Goal: Communication & Community: Answer question/provide support

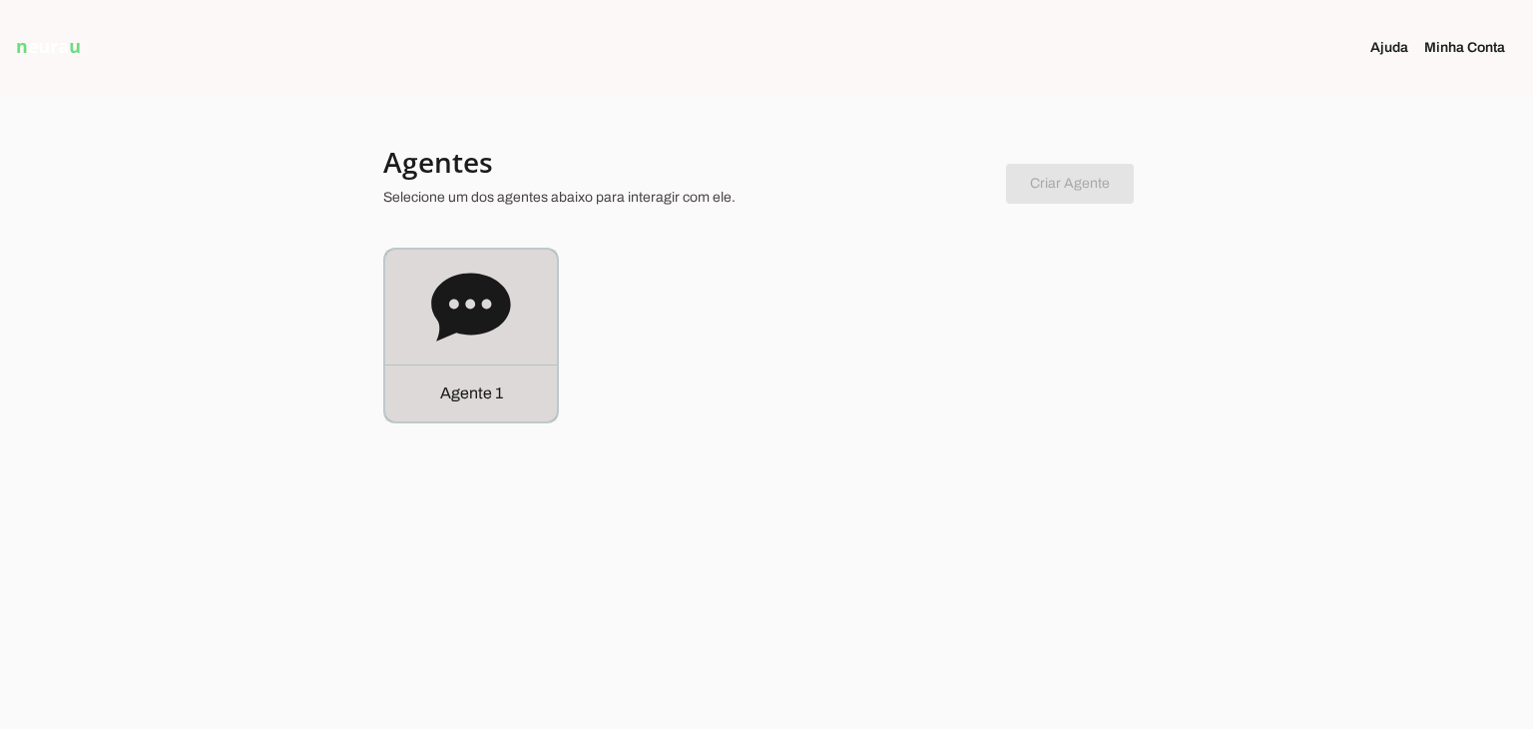
click at [531, 327] on div "Agente 1" at bounding box center [471, 336] width 172 height 172
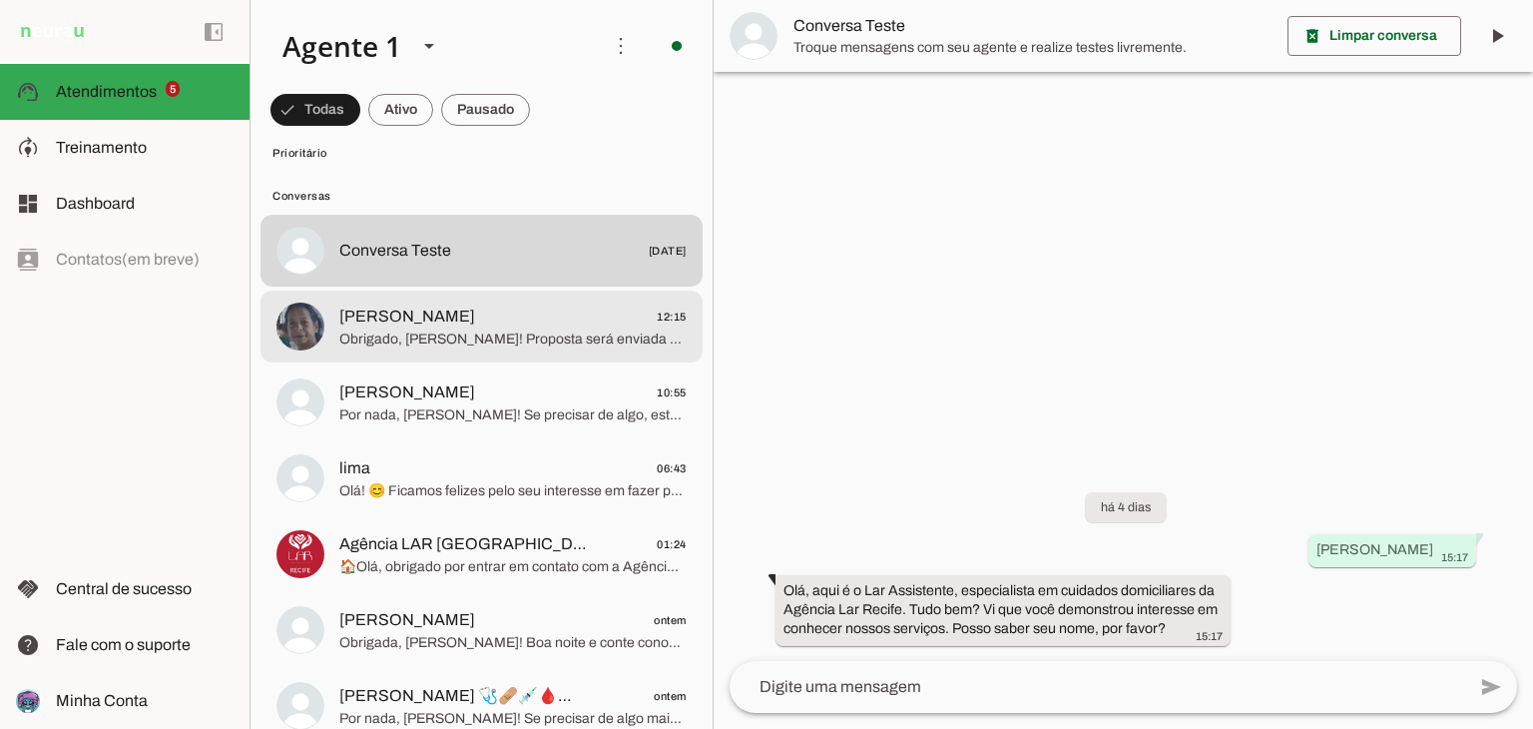
scroll to position [599, 0]
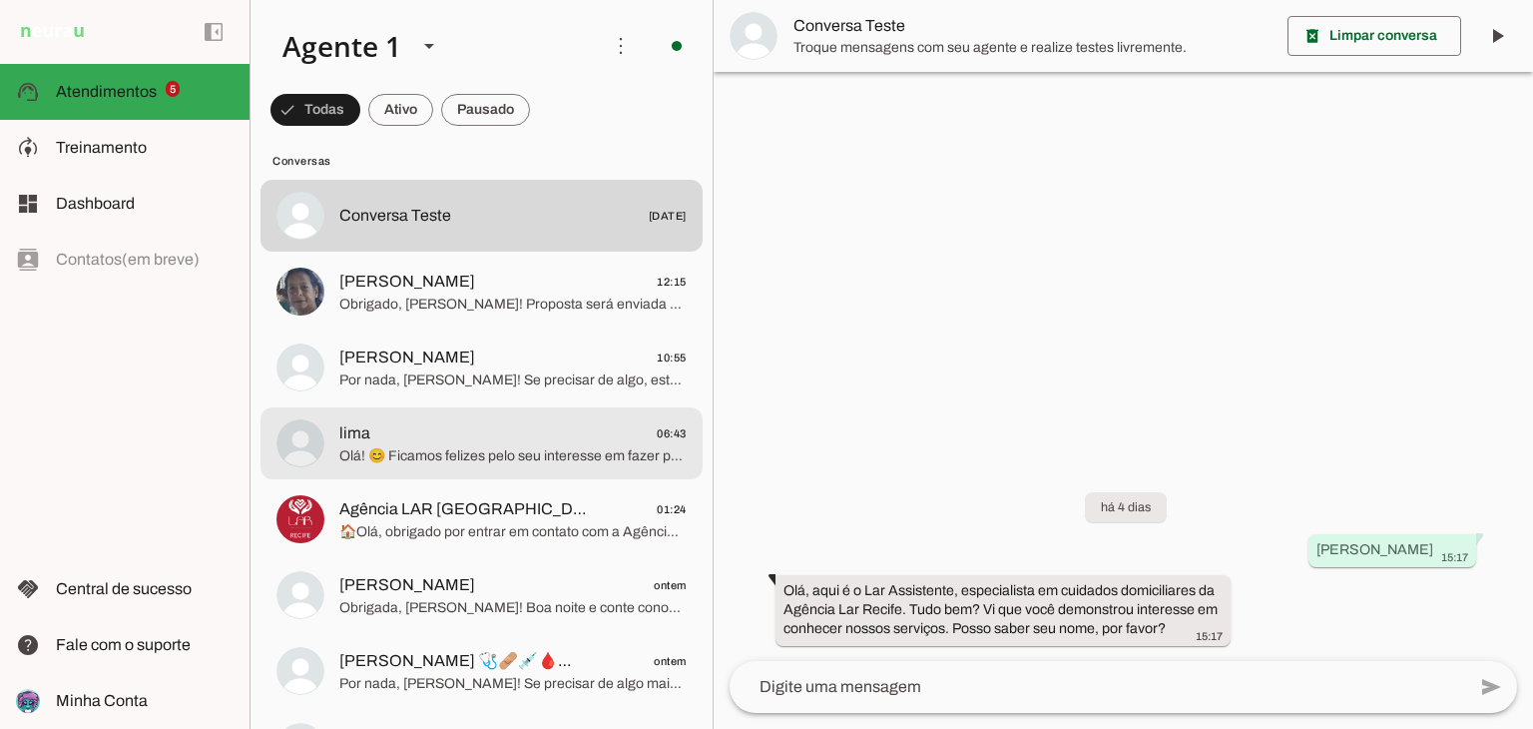
click at [561, 441] on span "lima 06:43" at bounding box center [512, 433] width 347 height 25
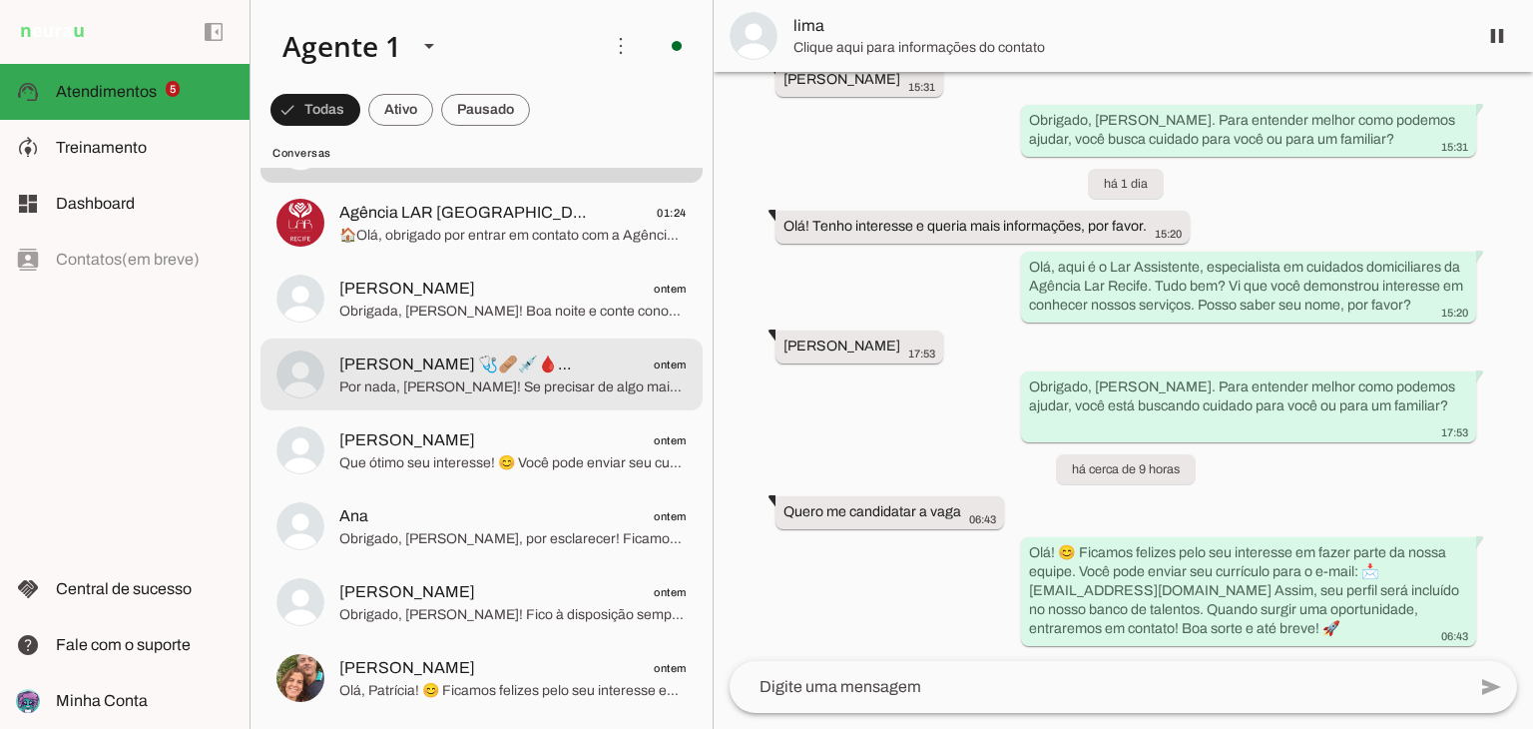
scroll to position [898, 0]
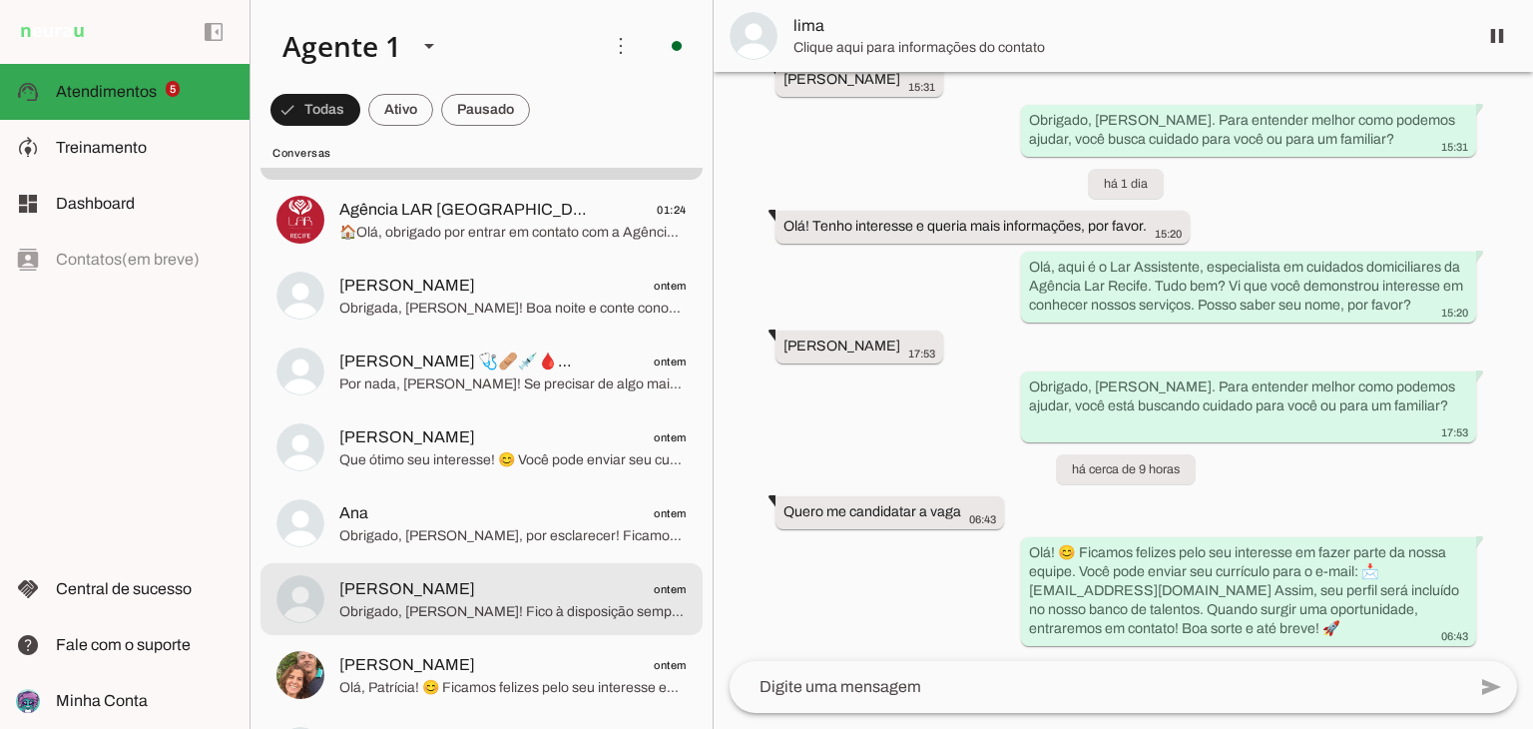
click at [459, 584] on span "[PERSON_NAME] ontem" at bounding box center [512, 589] width 347 height 25
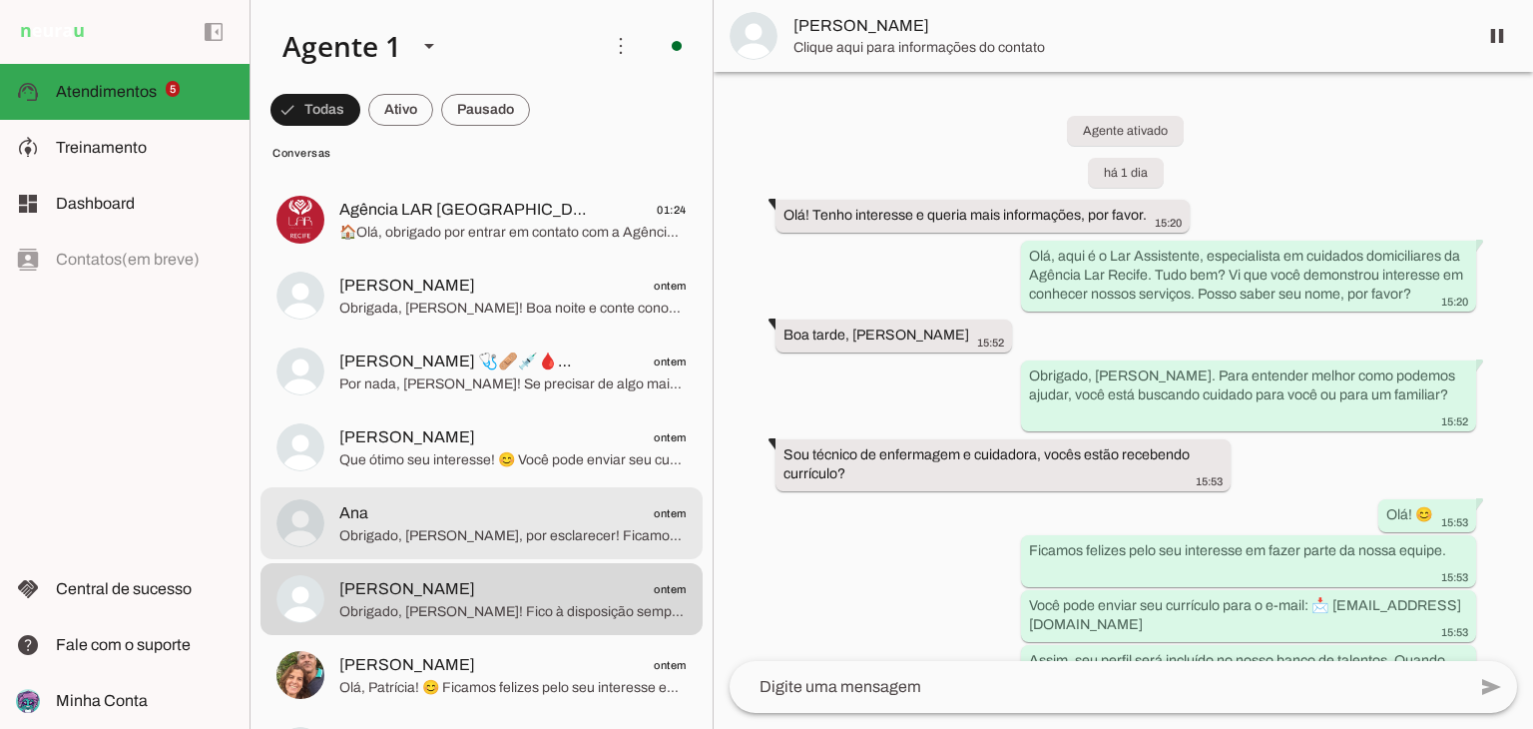
scroll to position [241, 0]
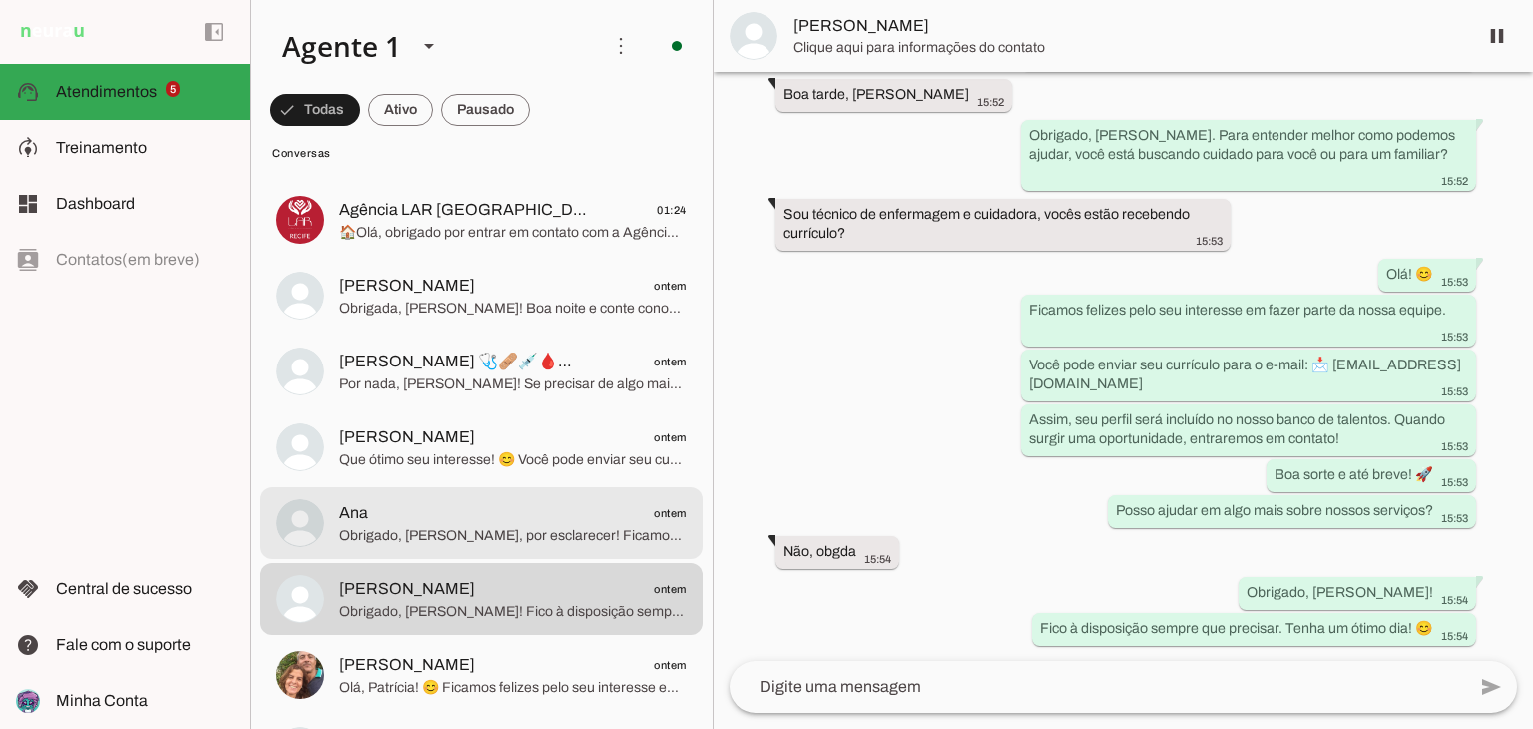
click at [472, 528] on span "Obrigado, [PERSON_NAME], por esclarecer! Ficamos à disposição para futuras opor…" at bounding box center [512, 536] width 347 height 20
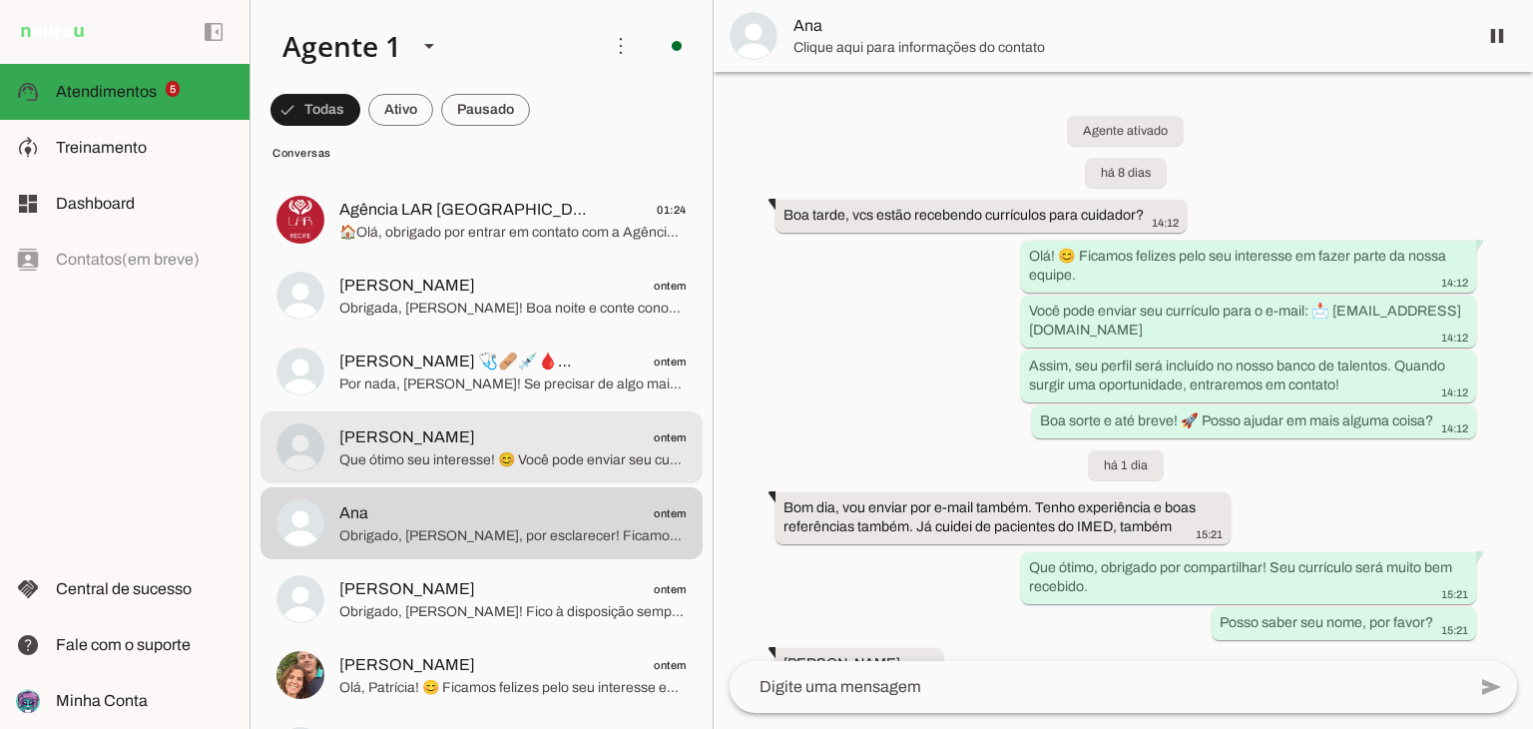
scroll to position [416, 0]
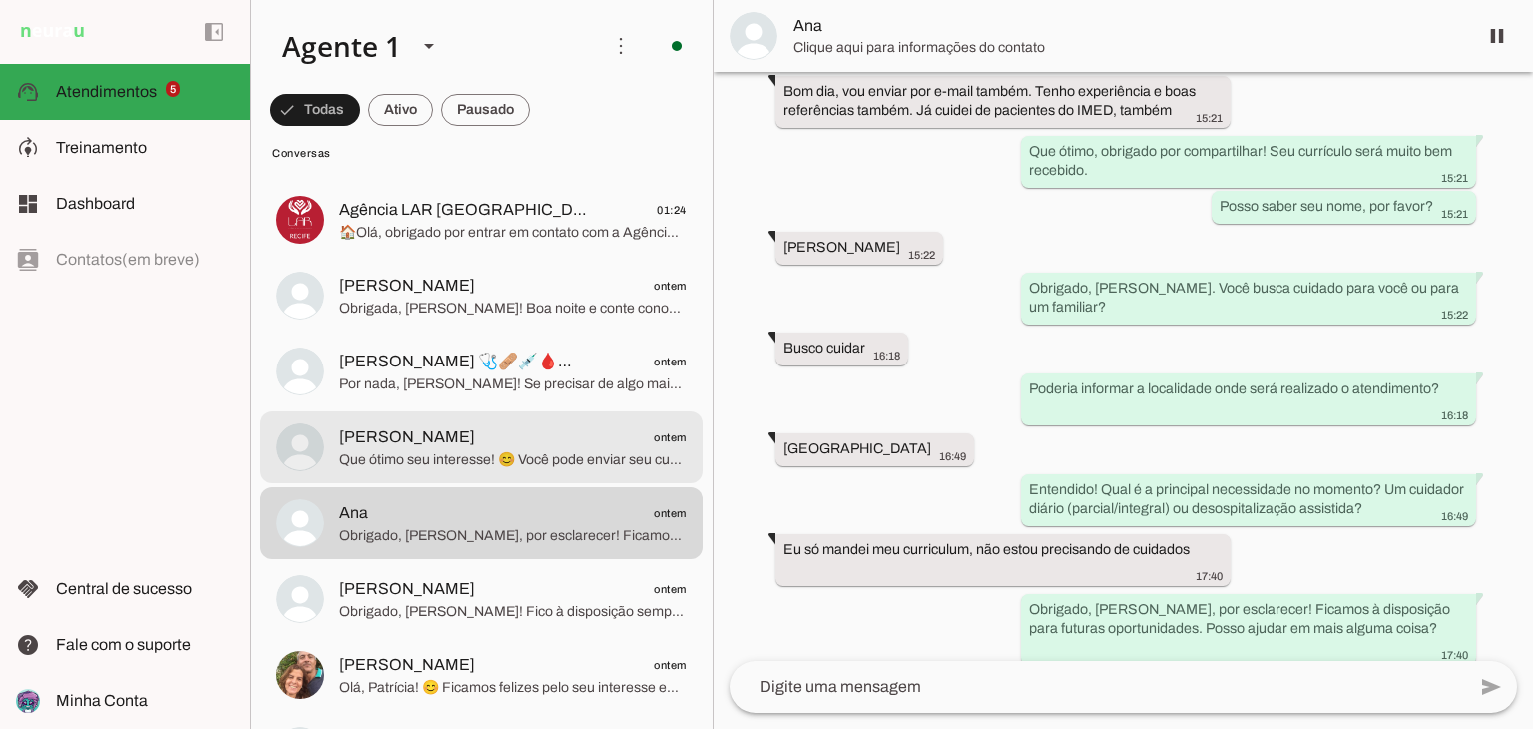
click at [507, 441] on span "[PERSON_NAME] ontem" at bounding box center [512, 437] width 347 height 25
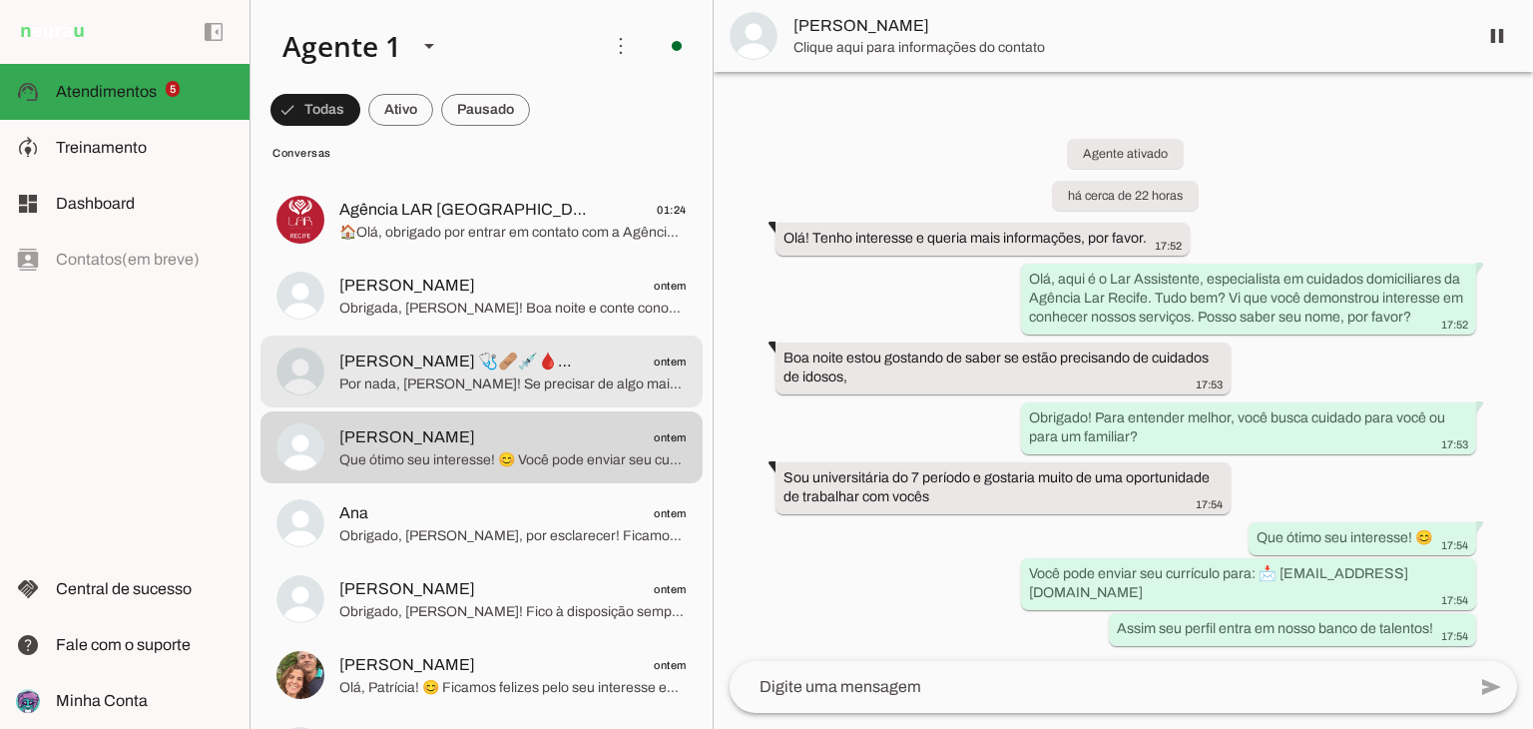
click at [515, 376] on span "Por nada, [PERSON_NAME]! Se precisar de algo mais, estou à disposição." at bounding box center [512, 384] width 347 height 20
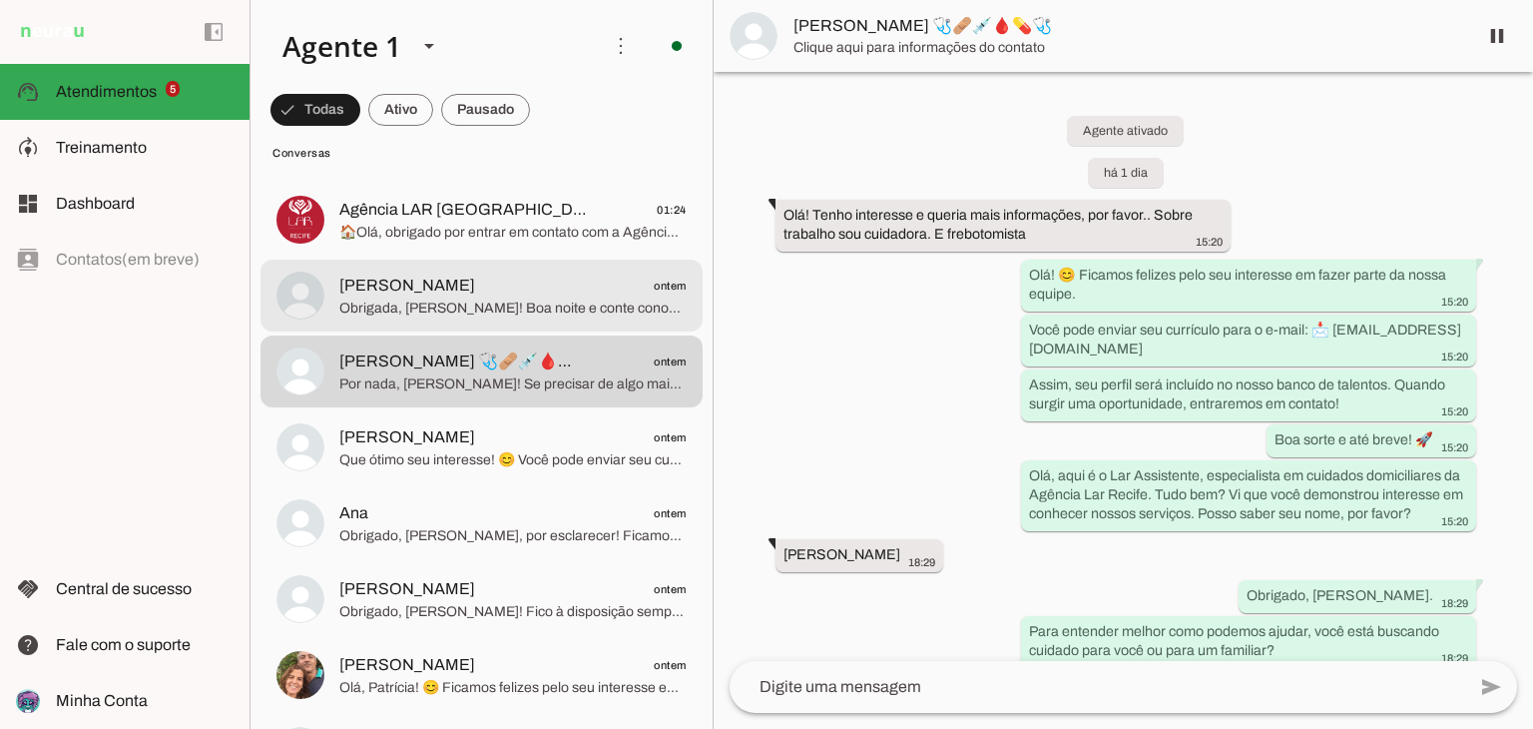
scroll to position [295, 0]
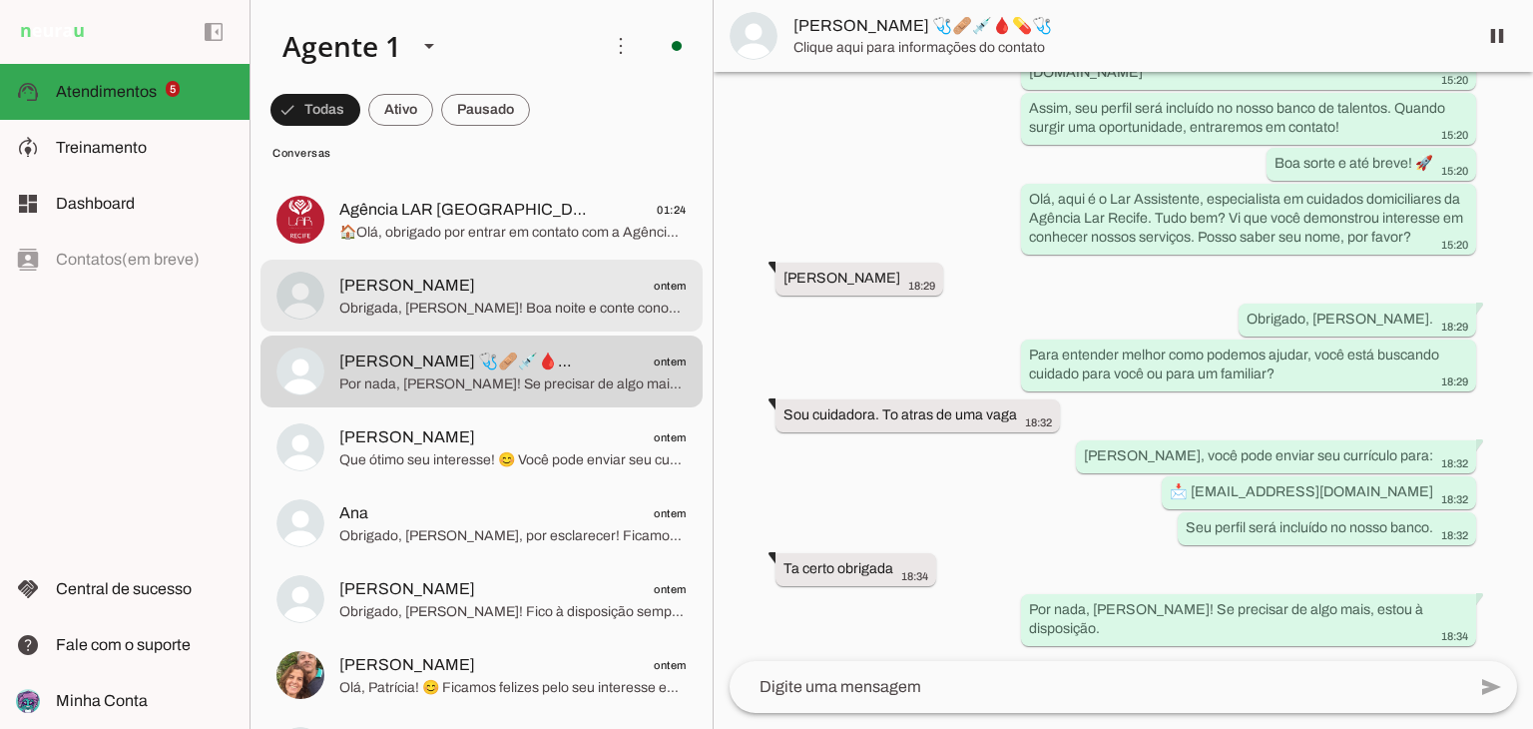
click at [557, 296] on span "[PERSON_NAME] ontem" at bounding box center [512, 285] width 347 height 25
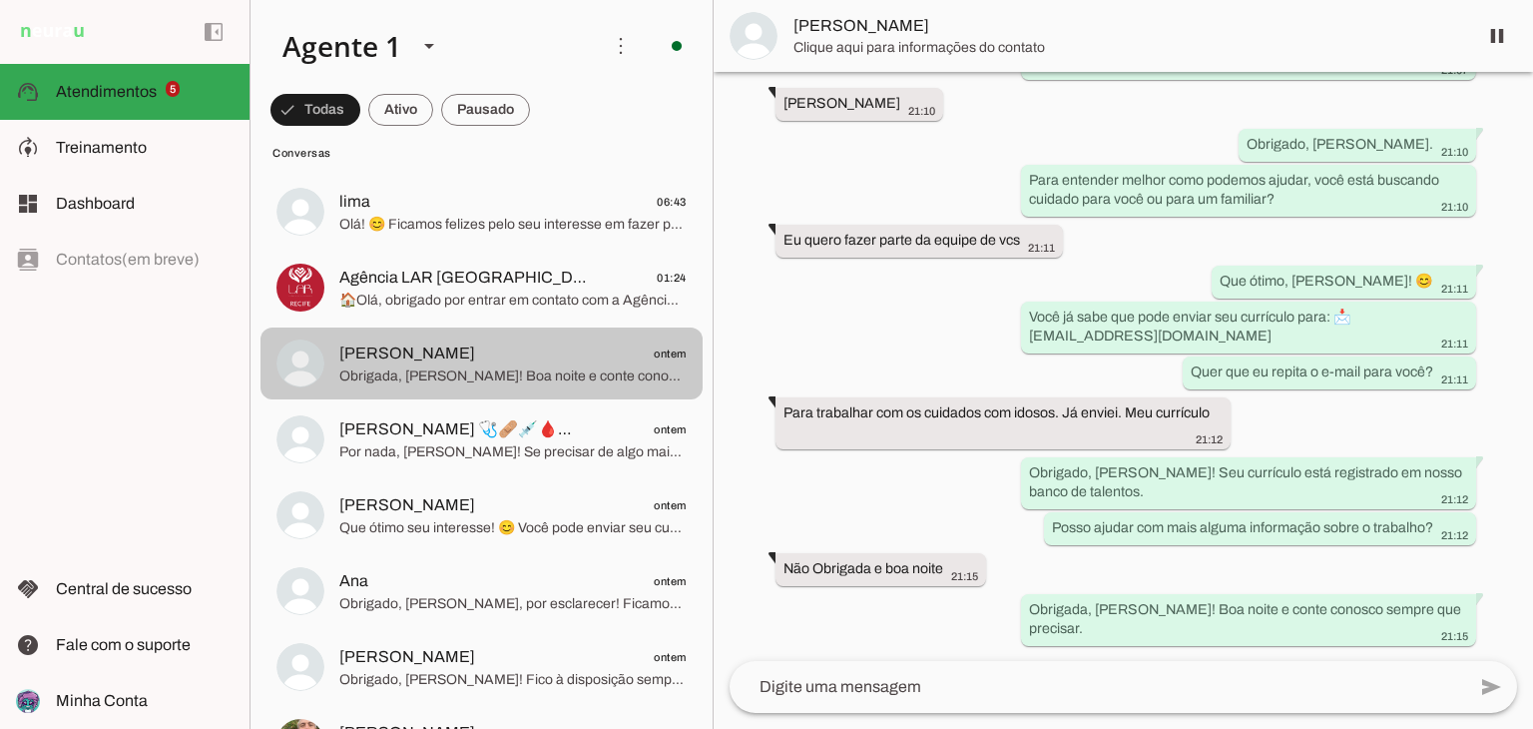
scroll to position [699, 0]
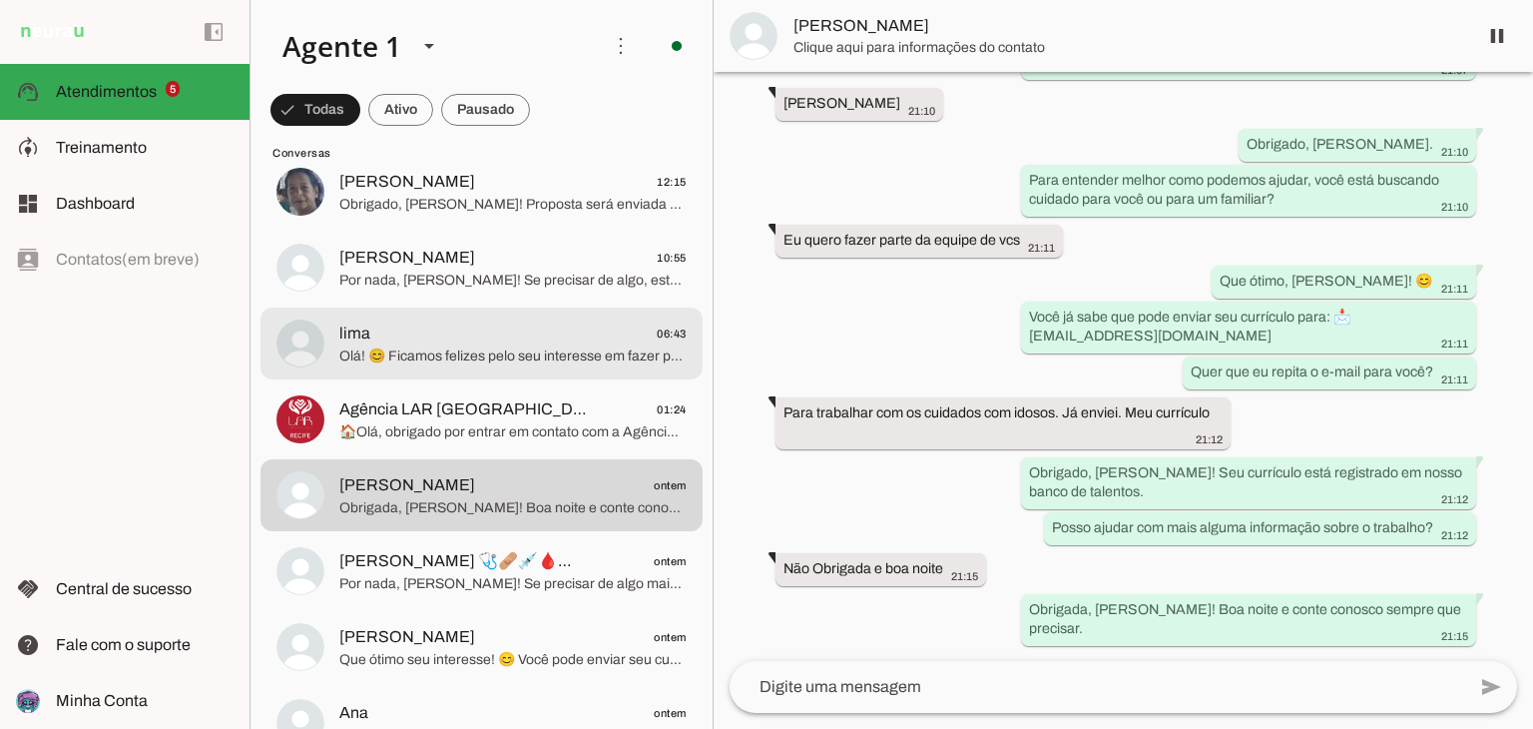
click at [500, 331] on span "lima 06:43" at bounding box center [512, 333] width 347 height 25
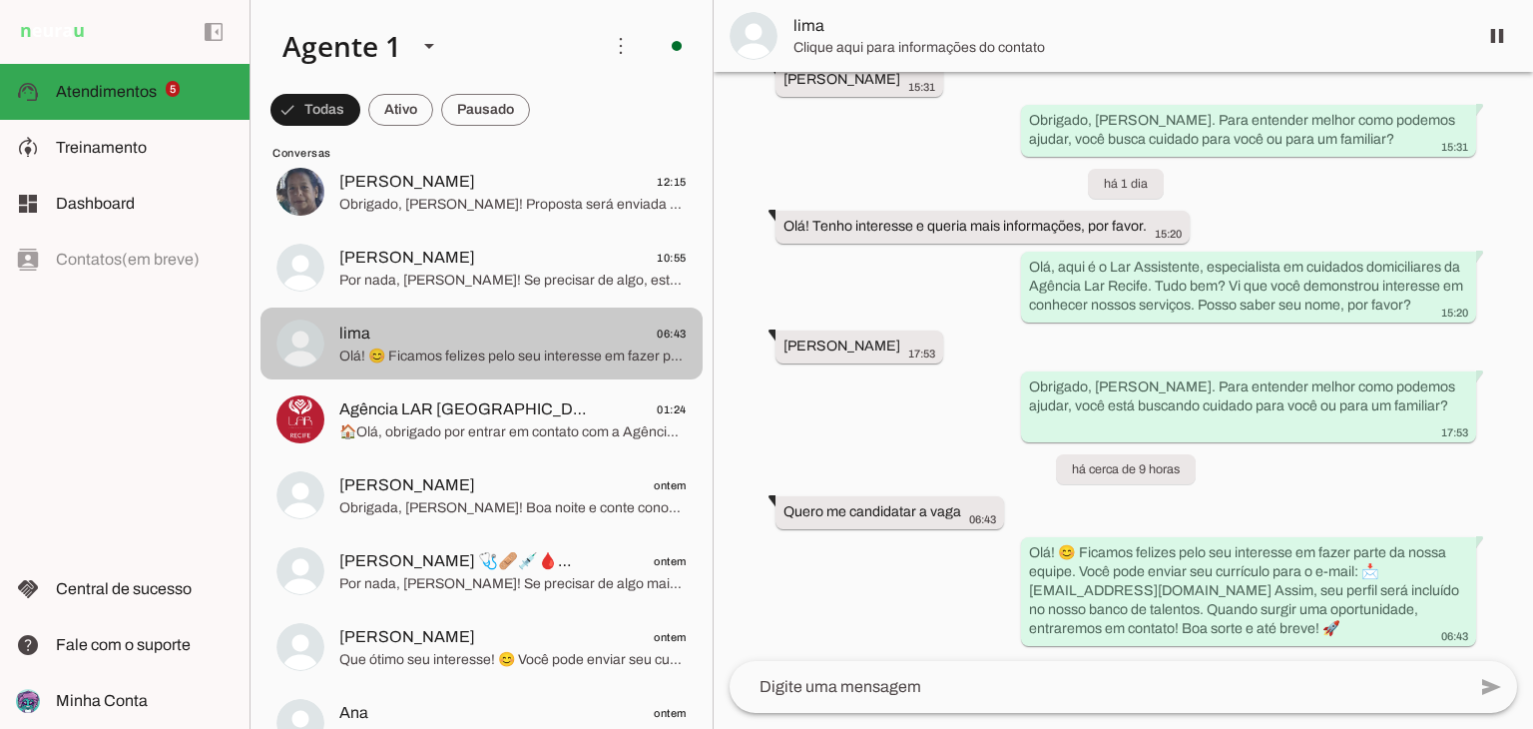
scroll to position [234, 0]
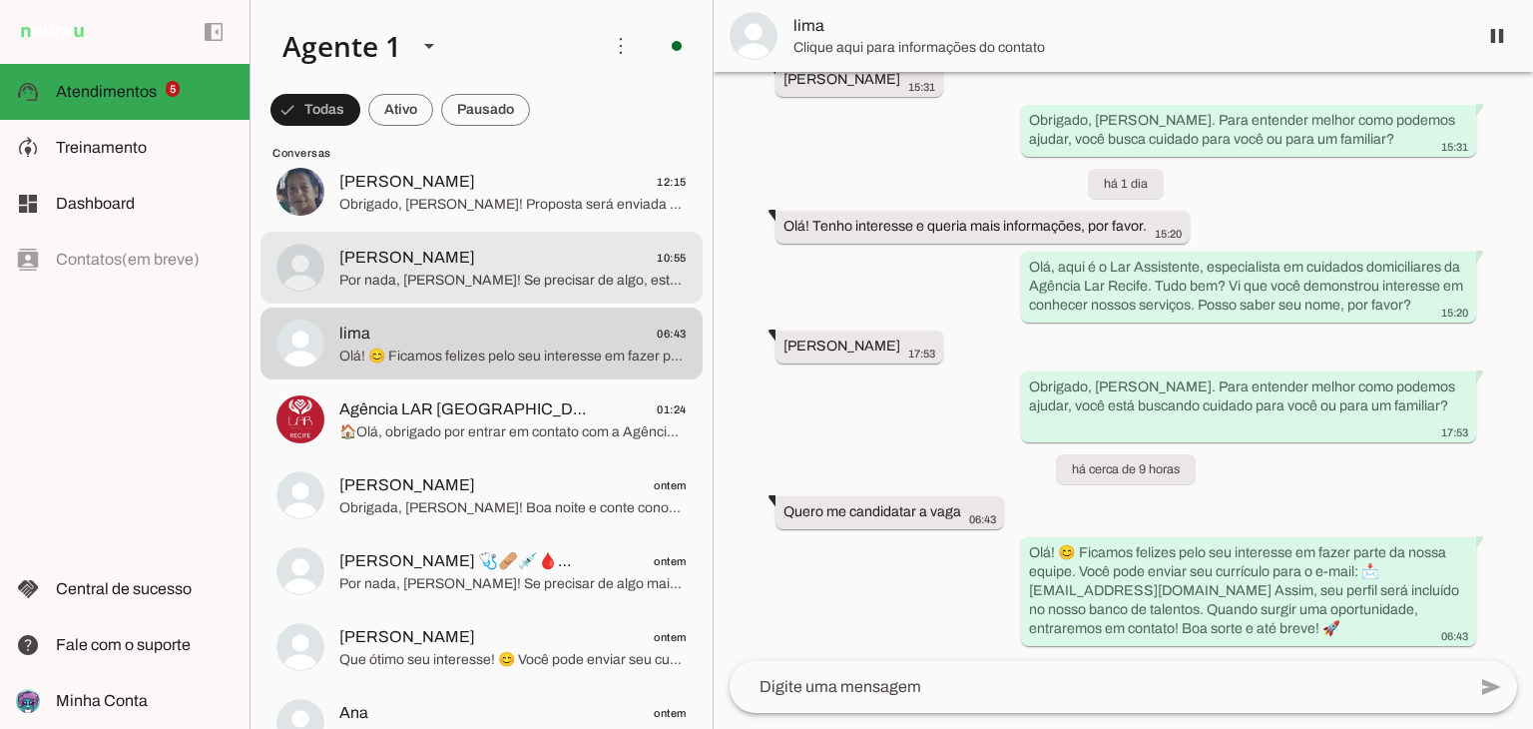
click at [520, 280] on span "Por nada, [PERSON_NAME]! Se precisar de algo, estou à disposição. Tenha um ótim…" at bounding box center [512, 280] width 347 height 20
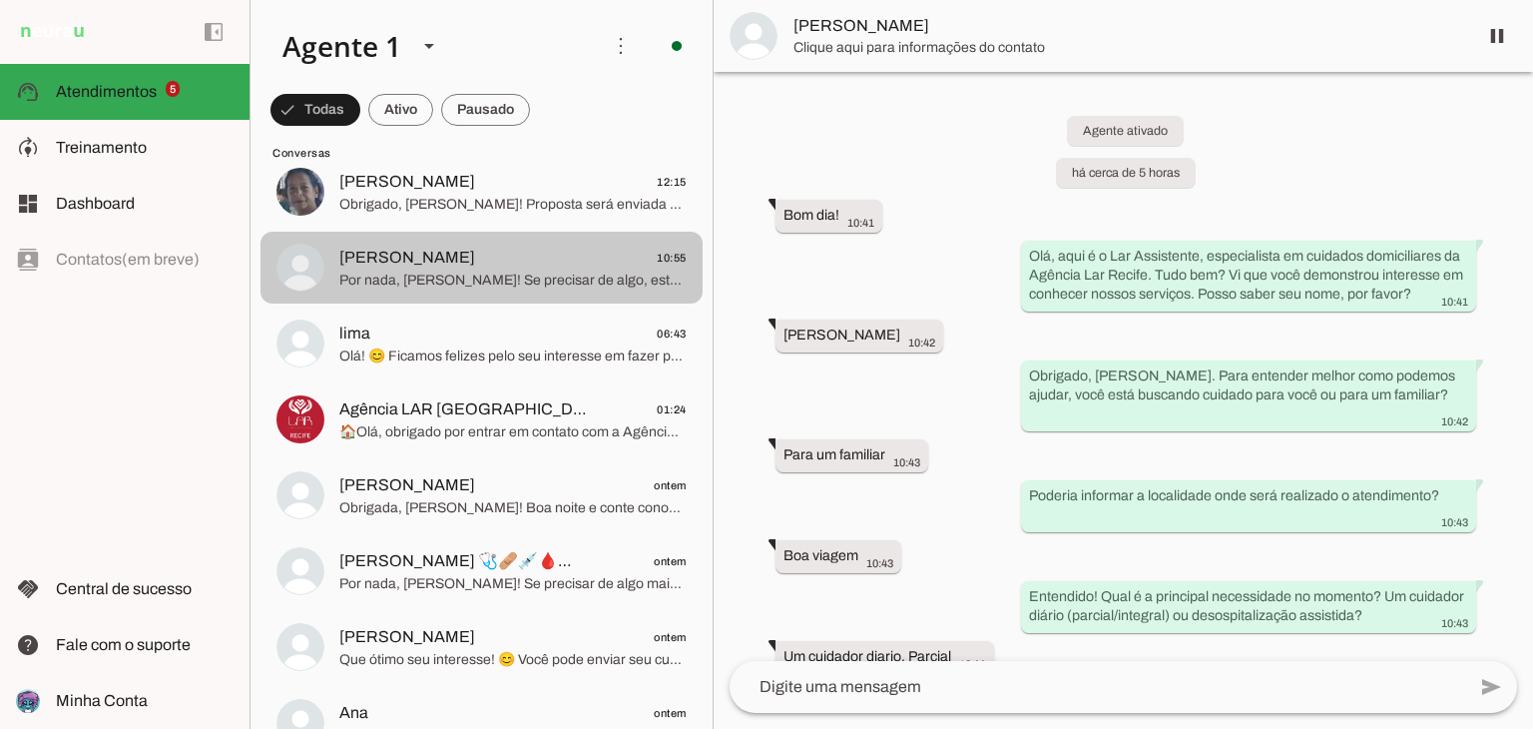
scroll to position [447, 0]
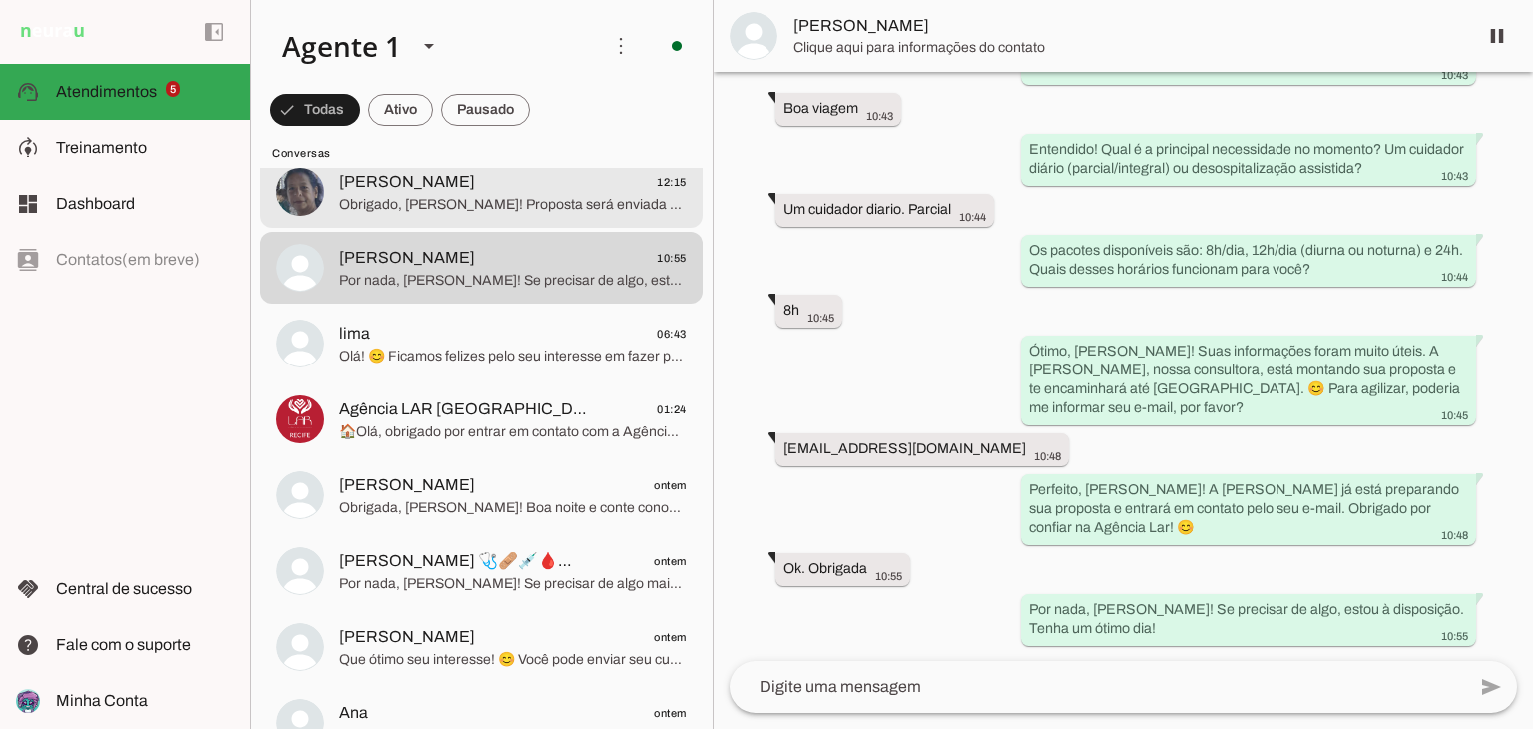
click at [527, 217] on md-item "[PERSON_NAME] 12:15 Obrigado, [PERSON_NAME]! Proposta será enviada em breve. Ma…" at bounding box center [481, 192] width 442 height 72
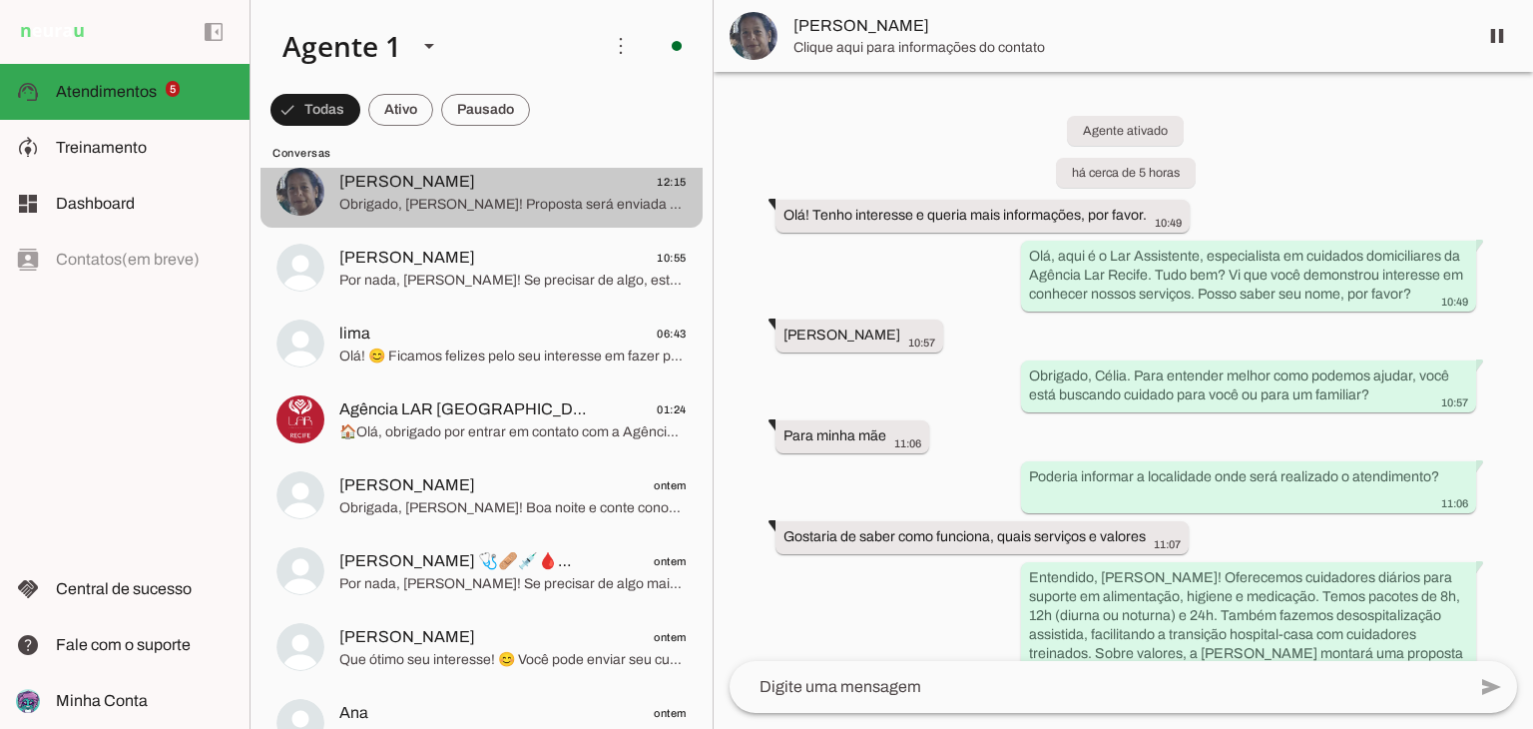
scroll to position [485, 0]
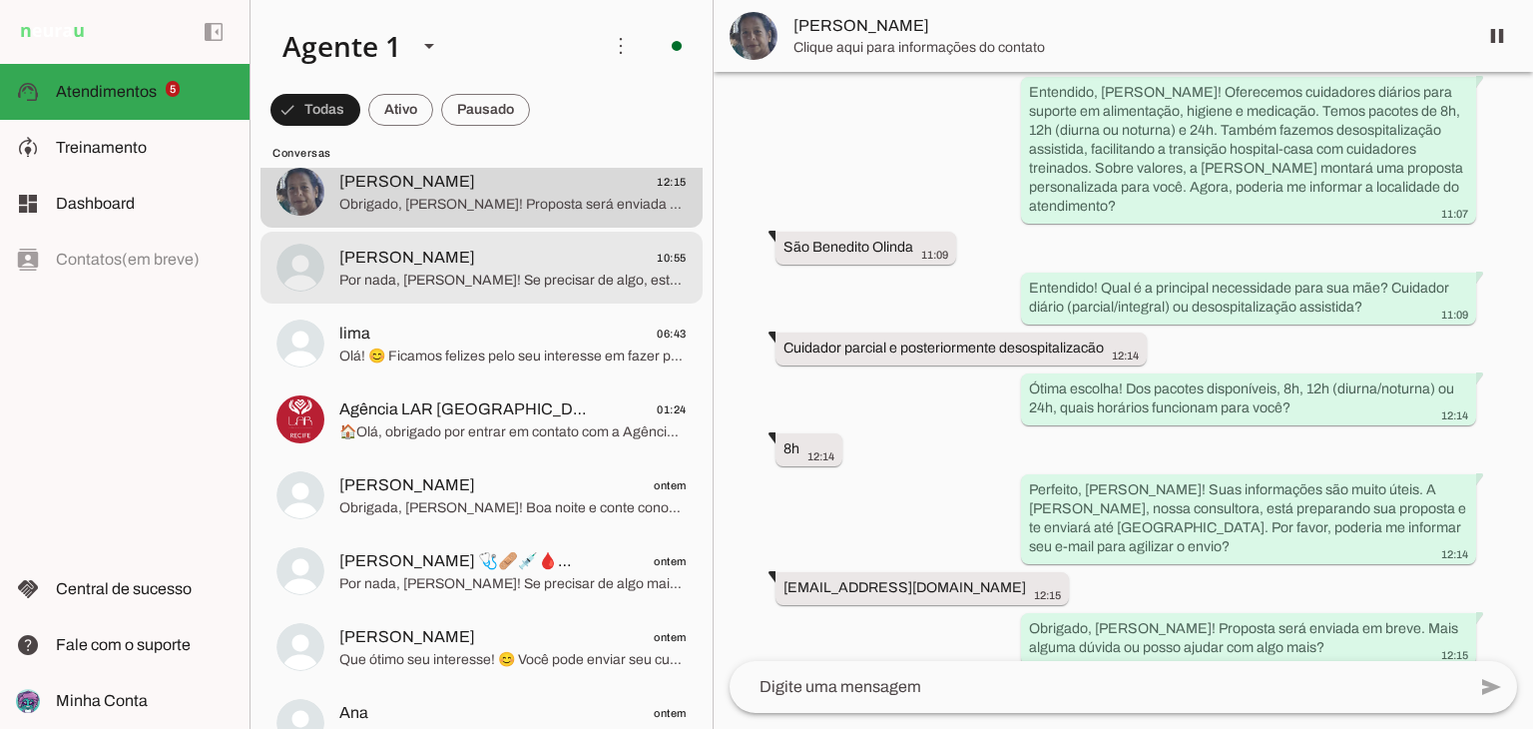
click at [527, 238] on md-item "[PERSON_NAME] 10:55 Por nada, [PERSON_NAME]! Se precisar de algo, estou à dispo…" at bounding box center [481, 268] width 442 height 72
